Goal: Task Accomplishment & Management: Use online tool/utility

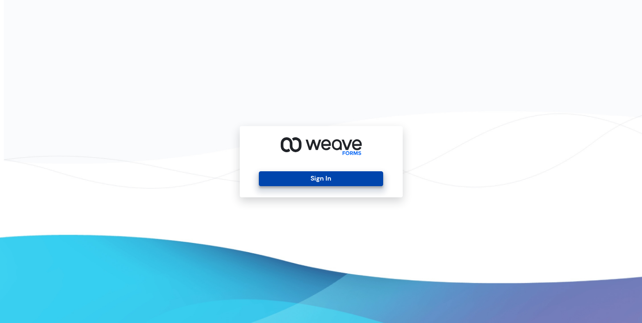
click at [336, 181] on button "Sign In" at bounding box center [321, 178] width 124 height 15
